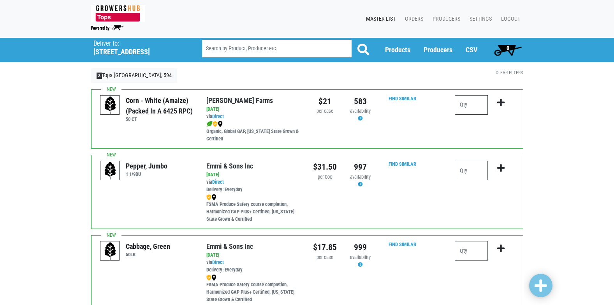
click at [474, 106] on input "number" at bounding box center [471, 104] width 33 height 19
type input "5"
click at [499, 104] on icon "submit" at bounding box center [500, 102] width 7 height 9
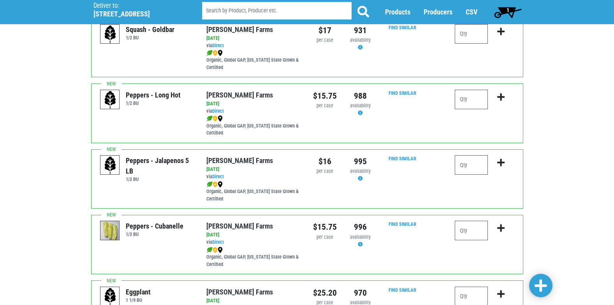
scroll to position [1197, 0]
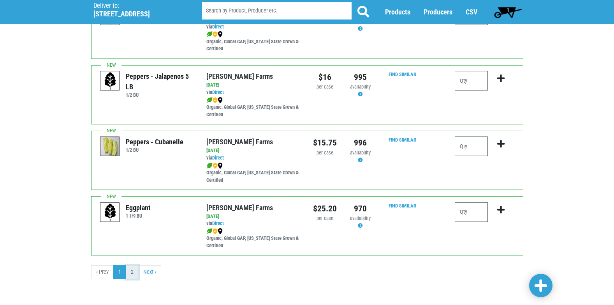
click at [134, 277] on link "2" at bounding box center [132, 272] width 13 height 14
click at [134, 273] on link "2" at bounding box center [132, 272] width 13 height 14
click at [135, 270] on link "2" at bounding box center [132, 272] width 13 height 14
click at [154, 273] on link "Next ›" at bounding box center [149, 272] width 23 height 14
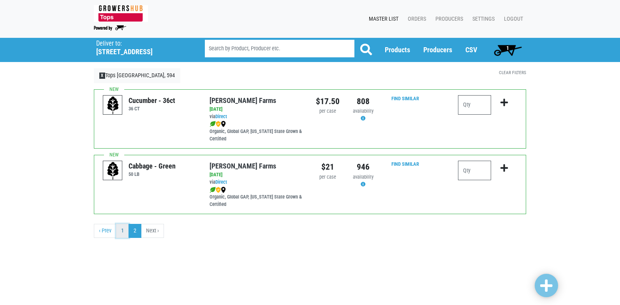
click at [123, 231] on link "1" at bounding box center [122, 231] width 13 height 14
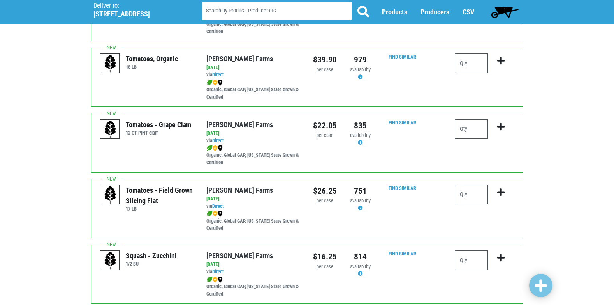
scroll to position [729, 0]
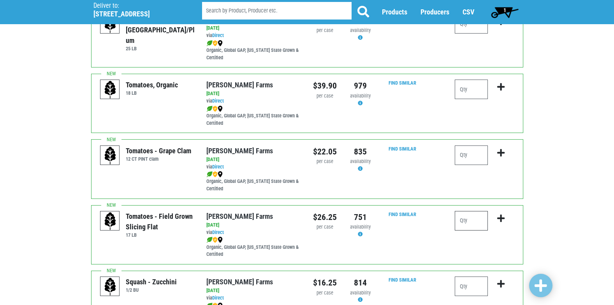
click at [462, 220] on input "number" at bounding box center [471, 220] width 33 height 19
type input "2"
click at [499, 218] on icon "submit" at bounding box center [500, 218] width 7 height 9
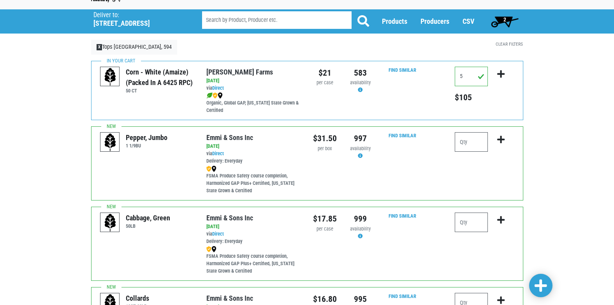
scroll to position [0, 0]
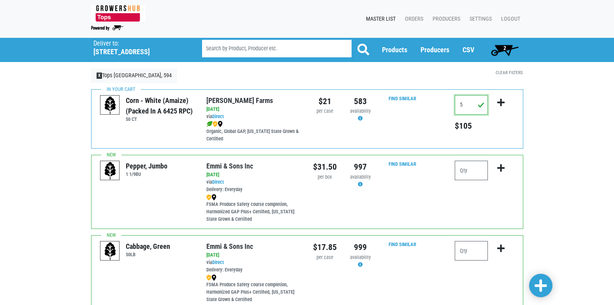
click at [469, 102] on input "5" at bounding box center [471, 104] width 33 height 19
type input "6"
type input "8"
click at [499, 103] on icon "submit" at bounding box center [500, 102] width 7 height 9
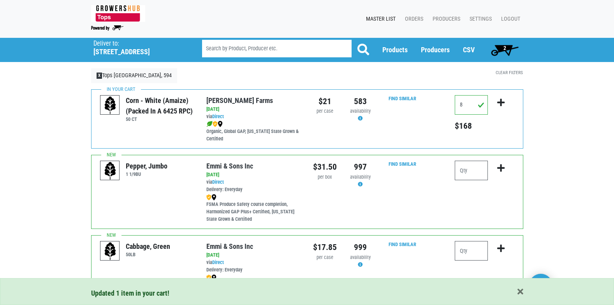
click at [500, 44] on span "2" at bounding box center [505, 50] width 35 height 16
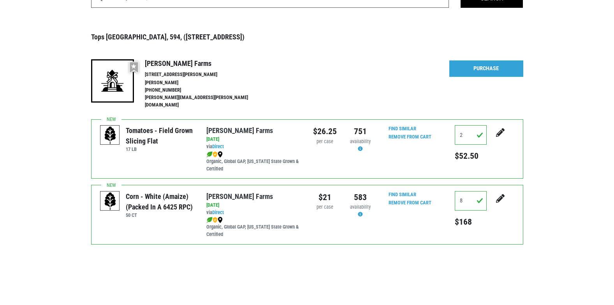
scroll to position [63, 0]
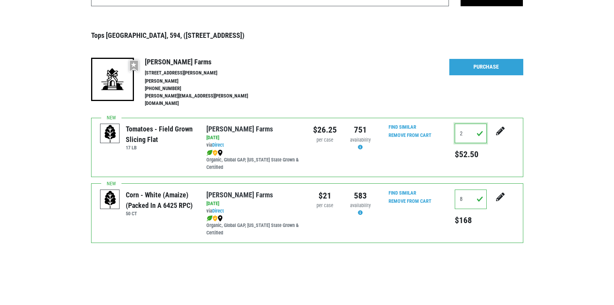
click at [468, 125] on input "2" at bounding box center [471, 132] width 32 height 19
type input "3"
click at [491, 123] on button "submit" at bounding box center [500, 135] width 19 height 25
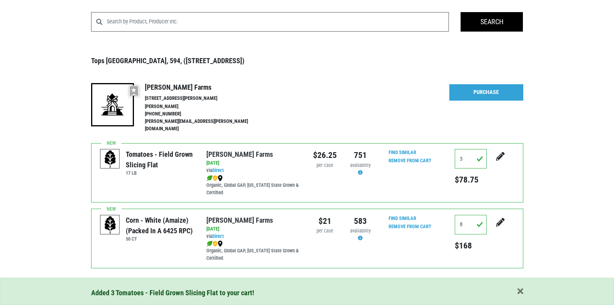
scroll to position [63, 0]
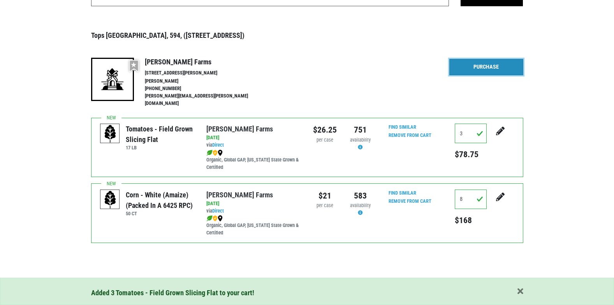
click at [498, 69] on link "Purchase" at bounding box center [486, 67] width 74 height 16
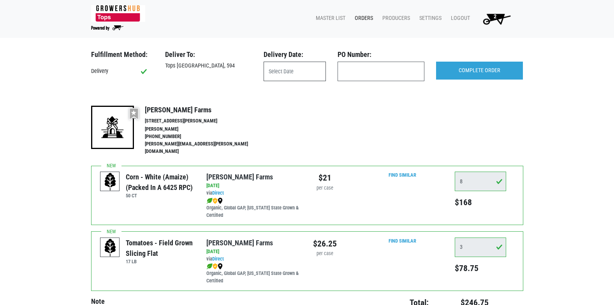
click at [297, 69] on input "text" at bounding box center [295, 71] width 62 height 19
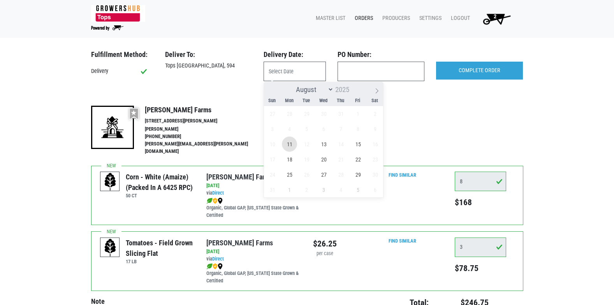
click at [289, 146] on span "11" at bounding box center [289, 143] width 15 height 15
type input "[DATE]"
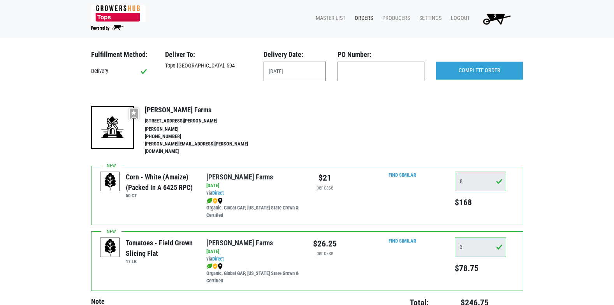
click at [353, 73] on input "text" at bounding box center [381, 71] width 87 height 19
type input "594"
click at [459, 75] on input "COMPLETE ORDER" at bounding box center [479, 71] width 87 height 18
